Goal: Task Accomplishment & Management: Use online tool/utility

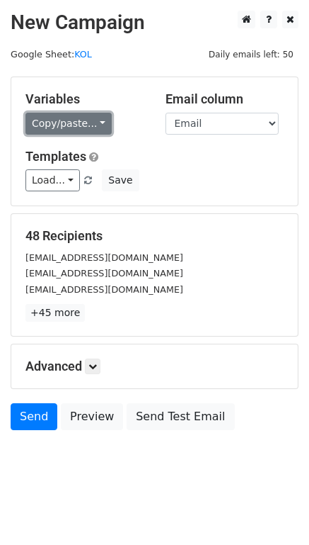
click at [75, 114] on link "Copy/paste..." at bounding box center [68, 124] width 86 height 22
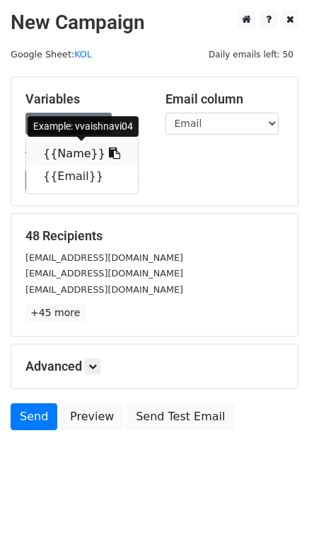
click at [63, 154] on link "{{Name}}" at bounding box center [82, 153] width 112 height 23
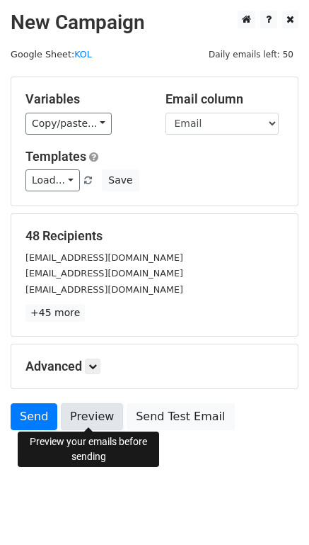
click at [89, 411] on link "Preview" at bounding box center [92, 416] width 62 height 27
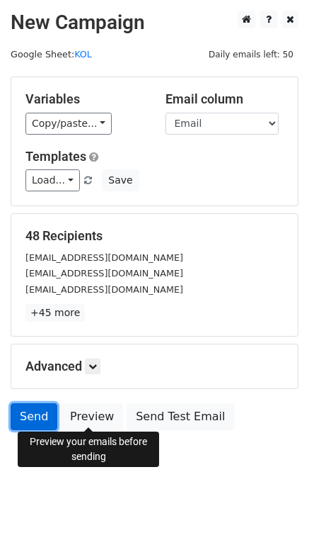
click at [40, 414] on link "Send" at bounding box center [34, 416] width 47 height 27
